Goal: Contribute content: Add original content to the website for others to see

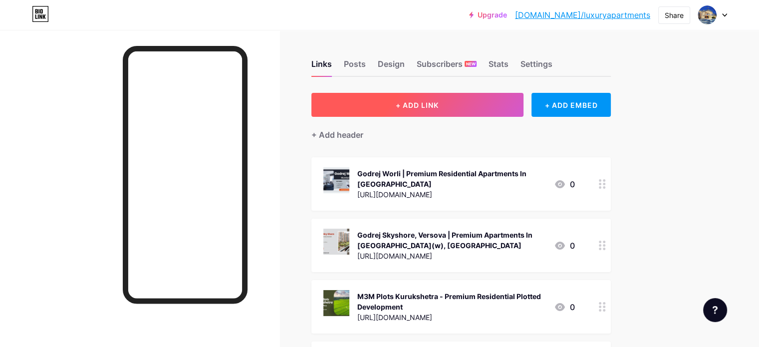
click at [487, 106] on button "+ ADD LINK" at bounding box center [417, 105] width 212 height 24
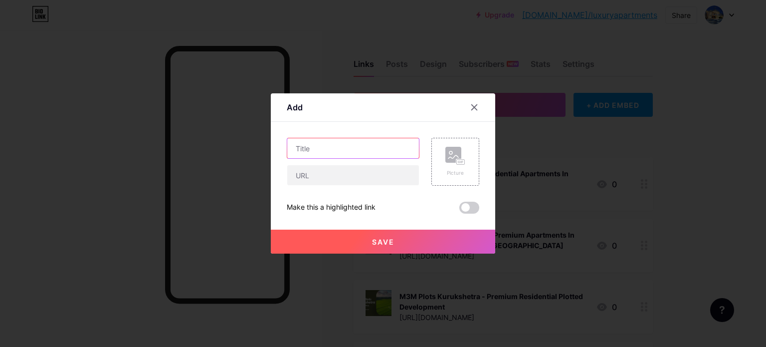
click at [311, 145] on input "text" at bounding box center [353, 148] width 132 height 20
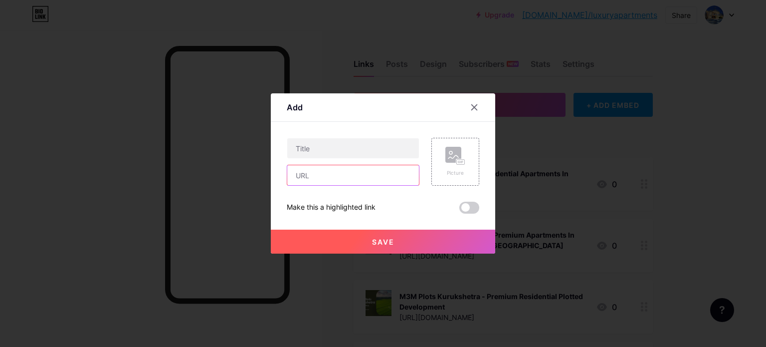
click at [300, 182] on input "text" at bounding box center [353, 175] width 132 height 20
paste input "[URL][DOMAIN_NAME]"
type input "[URL][DOMAIN_NAME]"
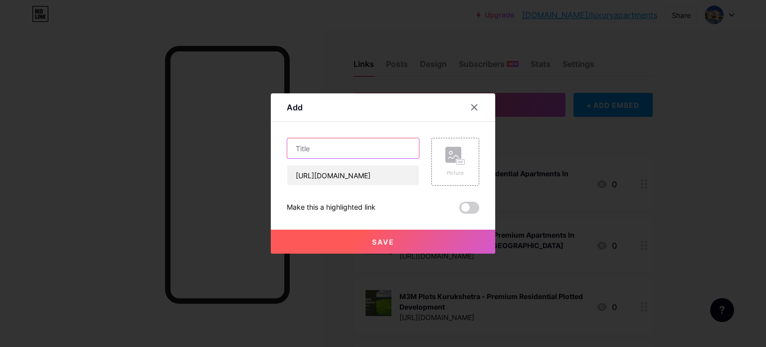
scroll to position [0, 0]
click at [320, 151] on input "text" at bounding box center [353, 148] width 132 height 20
click at [317, 149] on input "text" at bounding box center [353, 148] width 132 height 20
click at [338, 143] on input "text" at bounding box center [353, 148] width 132 height 20
paste input "[PERSON_NAME] West | Redevelopment Projects In [GEOGRAPHIC_DATA]"
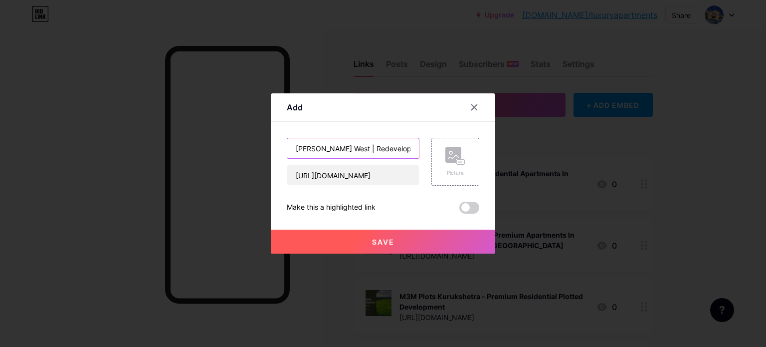
scroll to position [0, 78]
type input "[PERSON_NAME] West | Redevelopment Projects In [GEOGRAPHIC_DATA]"
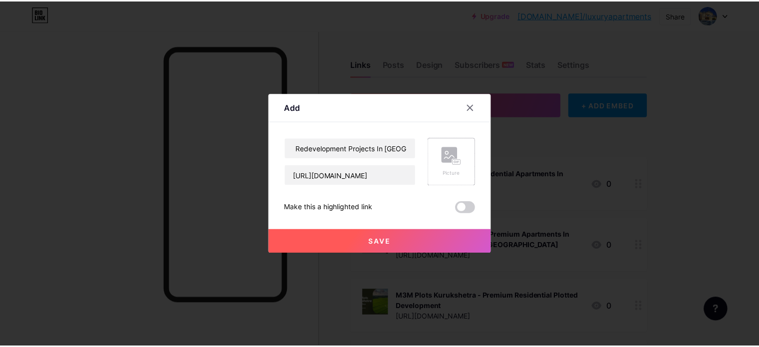
scroll to position [0, 0]
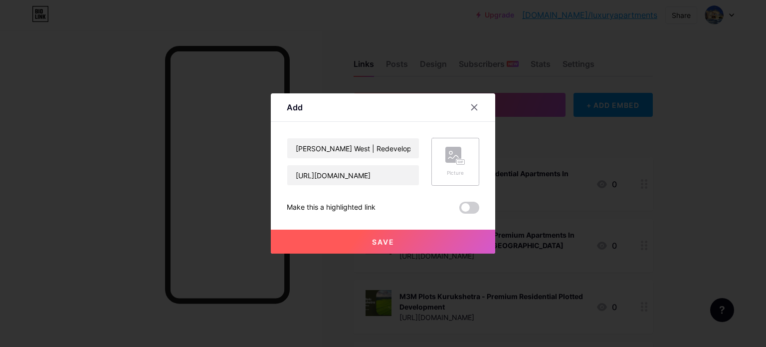
click at [453, 167] on div "Picture" at bounding box center [456, 162] width 20 height 30
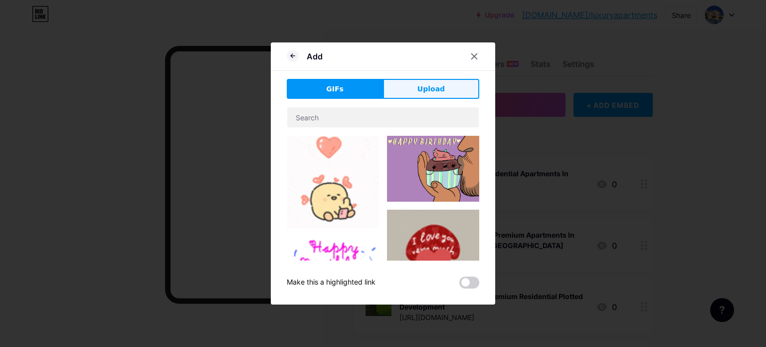
click at [420, 84] on span "Upload" at bounding box center [431, 89] width 27 height 10
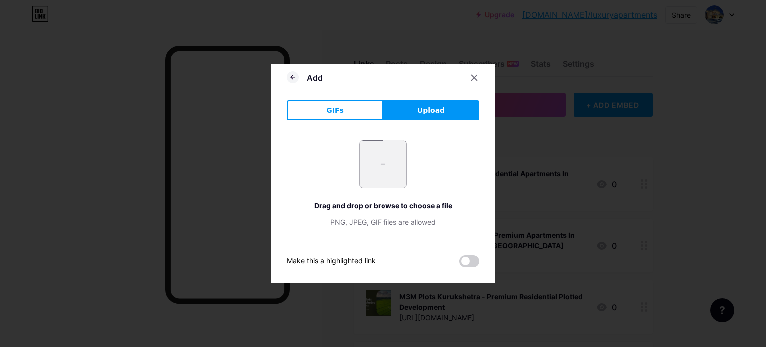
click at [387, 155] on input "file" at bounding box center [383, 164] width 47 height 47
type input "C:\fakepath\3.jpg"
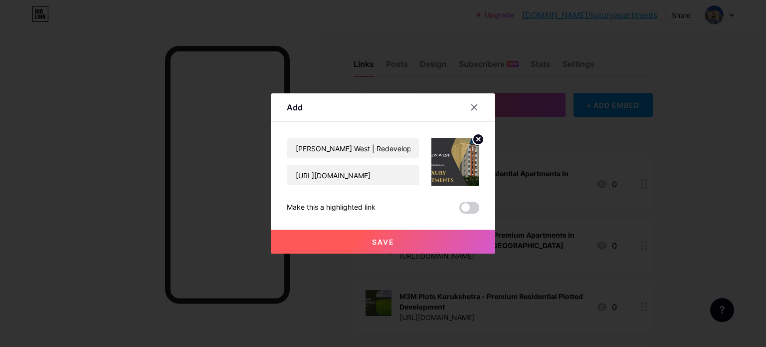
click at [381, 233] on button "Save" at bounding box center [383, 241] width 225 height 24
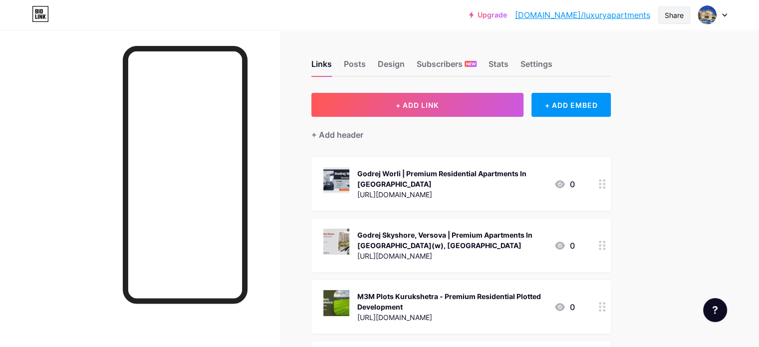
click at [678, 13] on div "Share" at bounding box center [674, 15] width 19 height 10
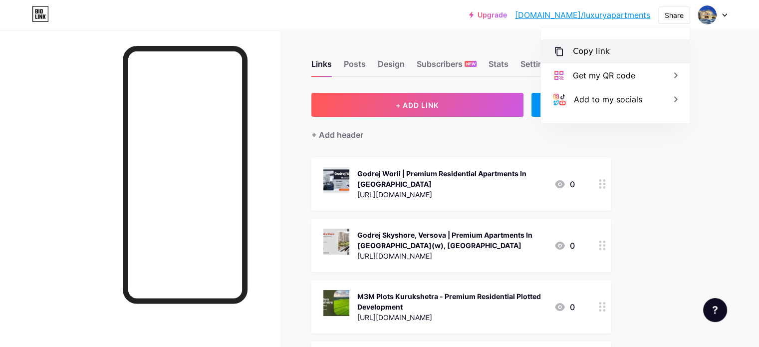
click at [580, 53] on div "Copy link" at bounding box center [591, 51] width 37 height 12
